Goal: Transaction & Acquisition: Purchase product/service

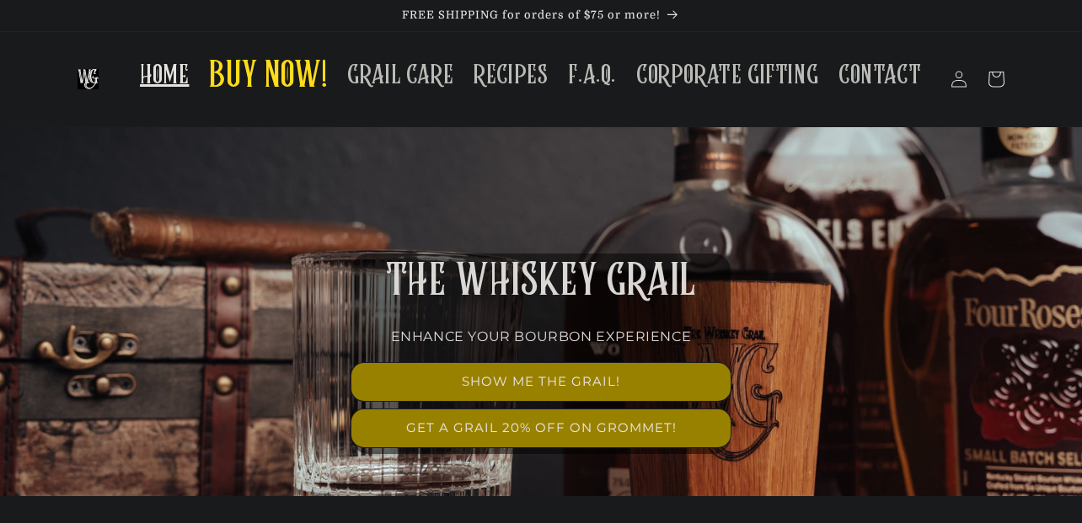
scroll to position [89, 0]
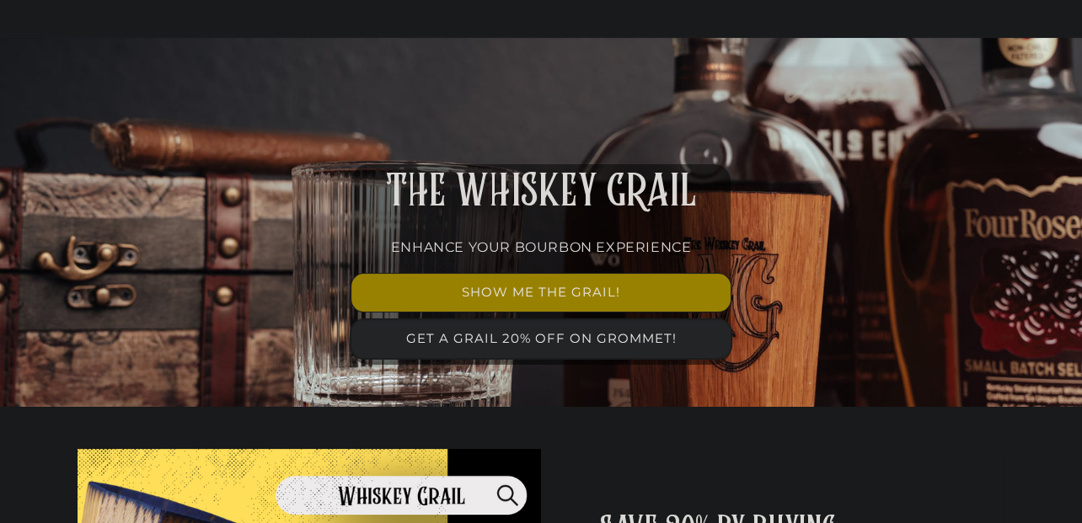
click at [600, 339] on link "GET A GRAIL 20% OFF ON GROMMET!" at bounding box center [540, 339] width 379 height 38
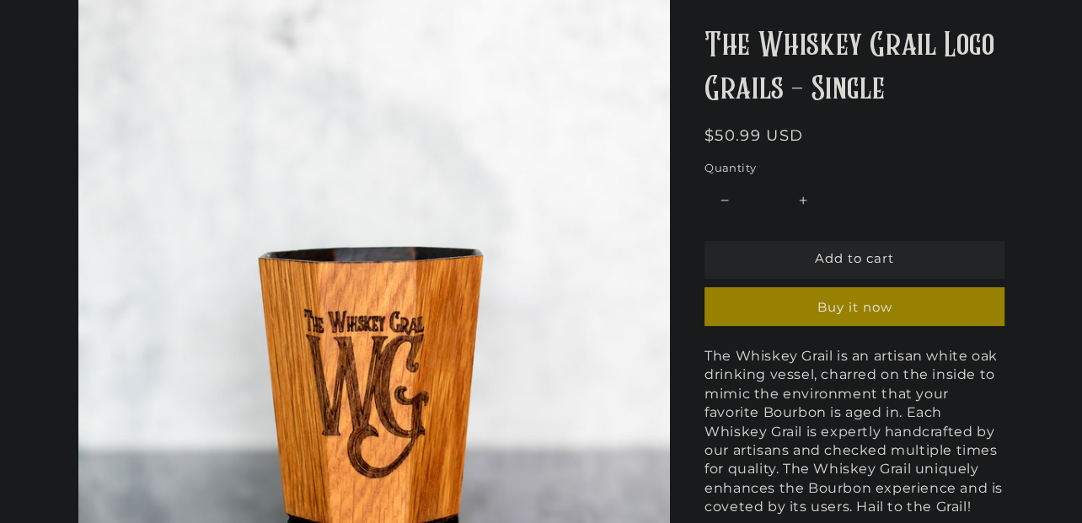
scroll to position [179, 0]
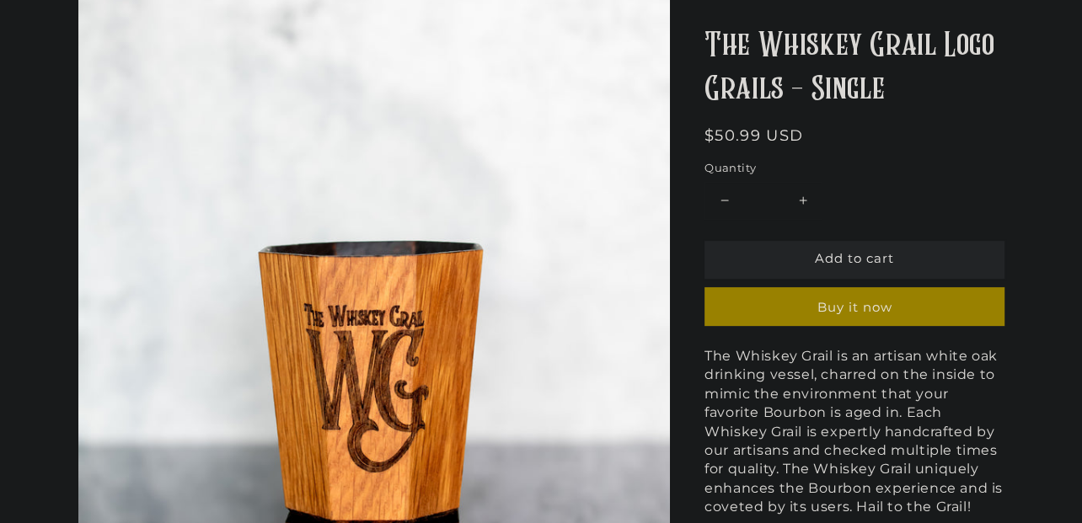
click at [851, 258] on span "Add to cart" at bounding box center [854, 259] width 79 height 16
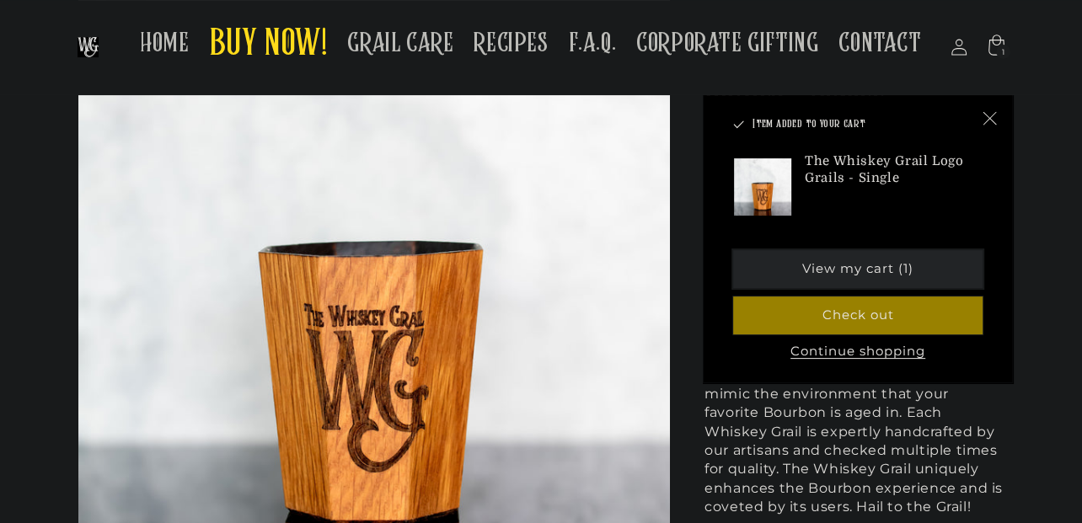
click at [805, 276] on link "View my cart (1)" at bounding box center [857, 270] width 249 height 38
